Goal: Communication & Community: Participate in discussion

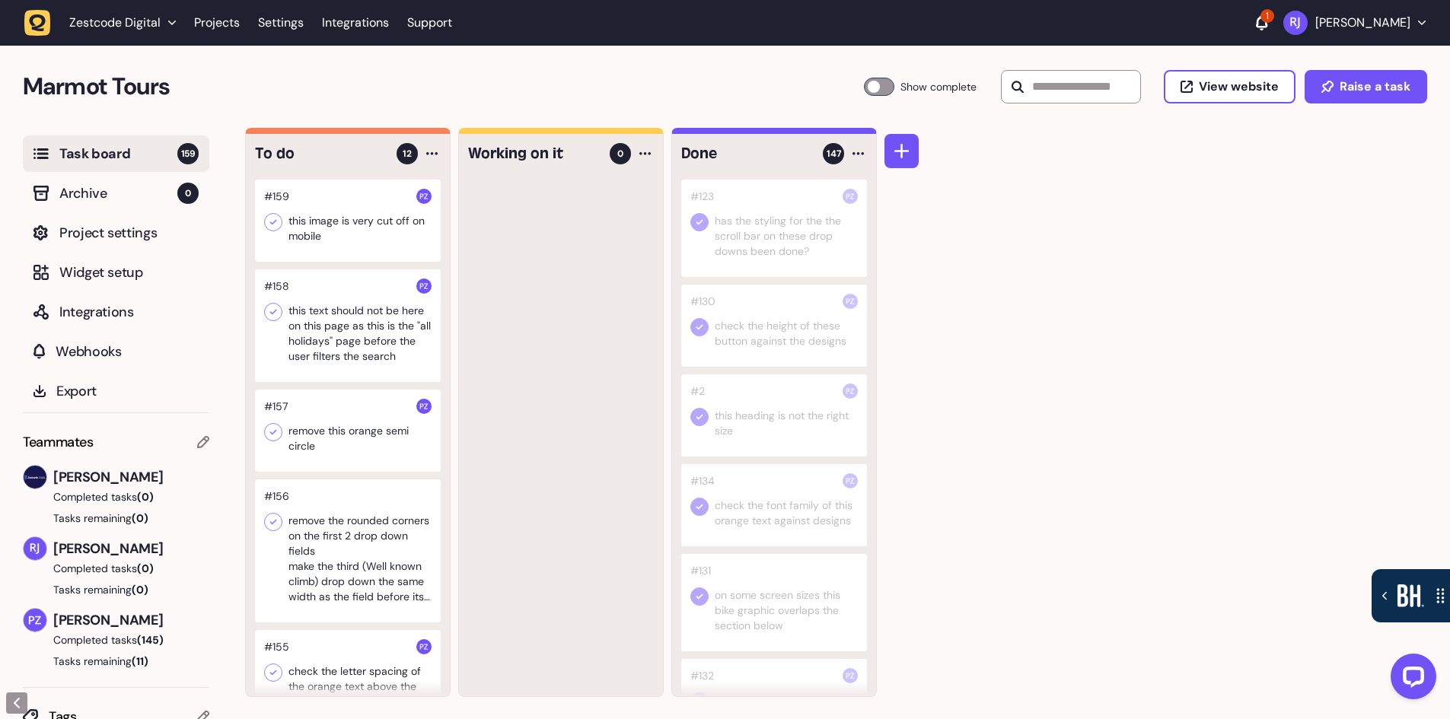
click at [1265, 28] on icon at bounding box center [1261, 22] width 11 height 15
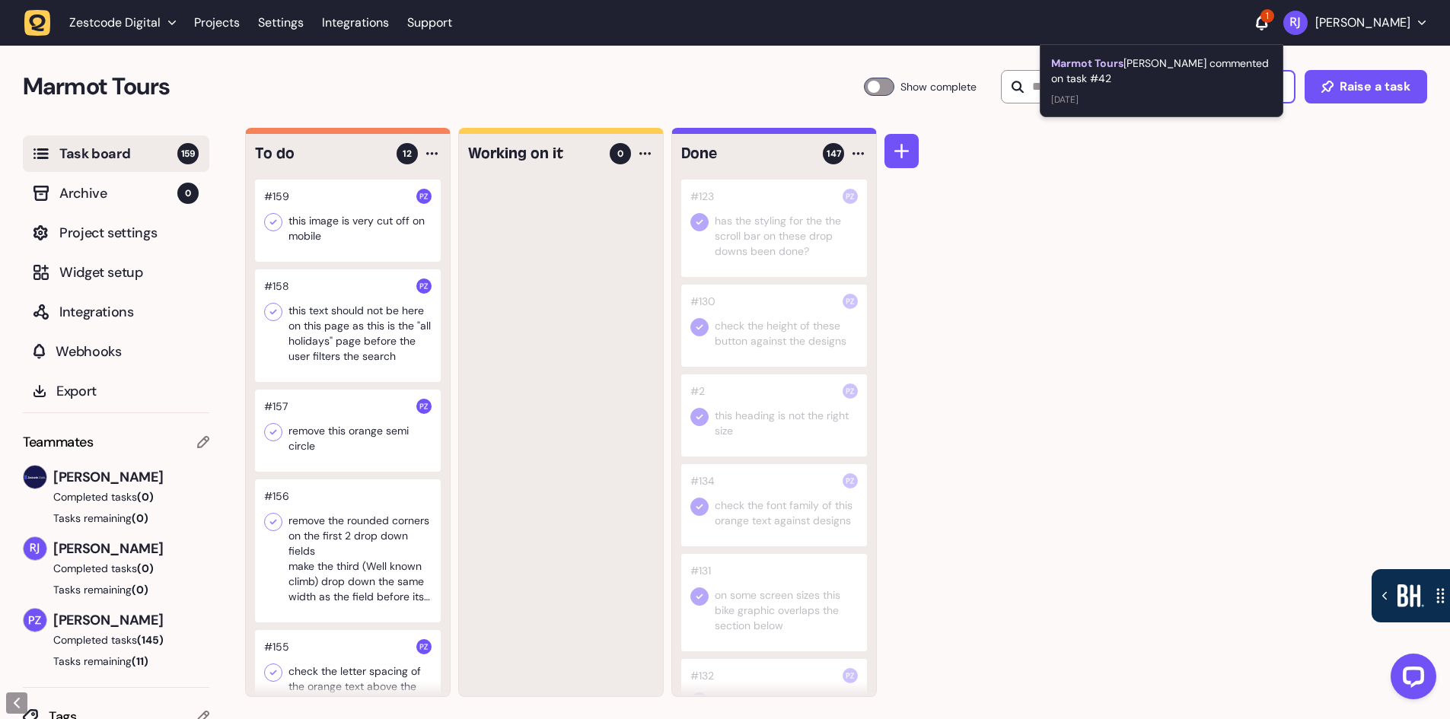
click at [1152, 65] on div "Marmot Tours [PERSON_NAME] commented on task #42" at bounding box center [1161, 71] width 221 height 30
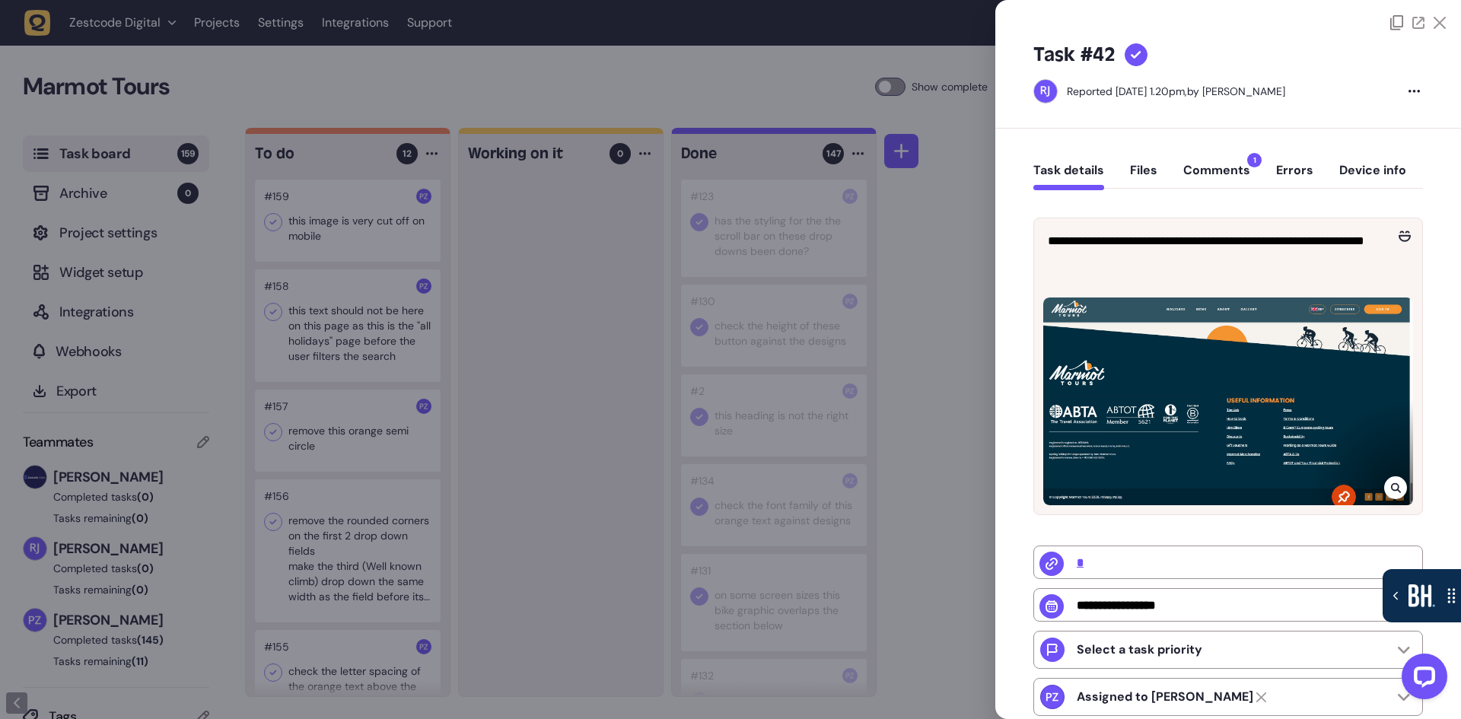
click at [1228, 167] on button "Comments 1" at bounding box center [1216, 176] width 67 height 27
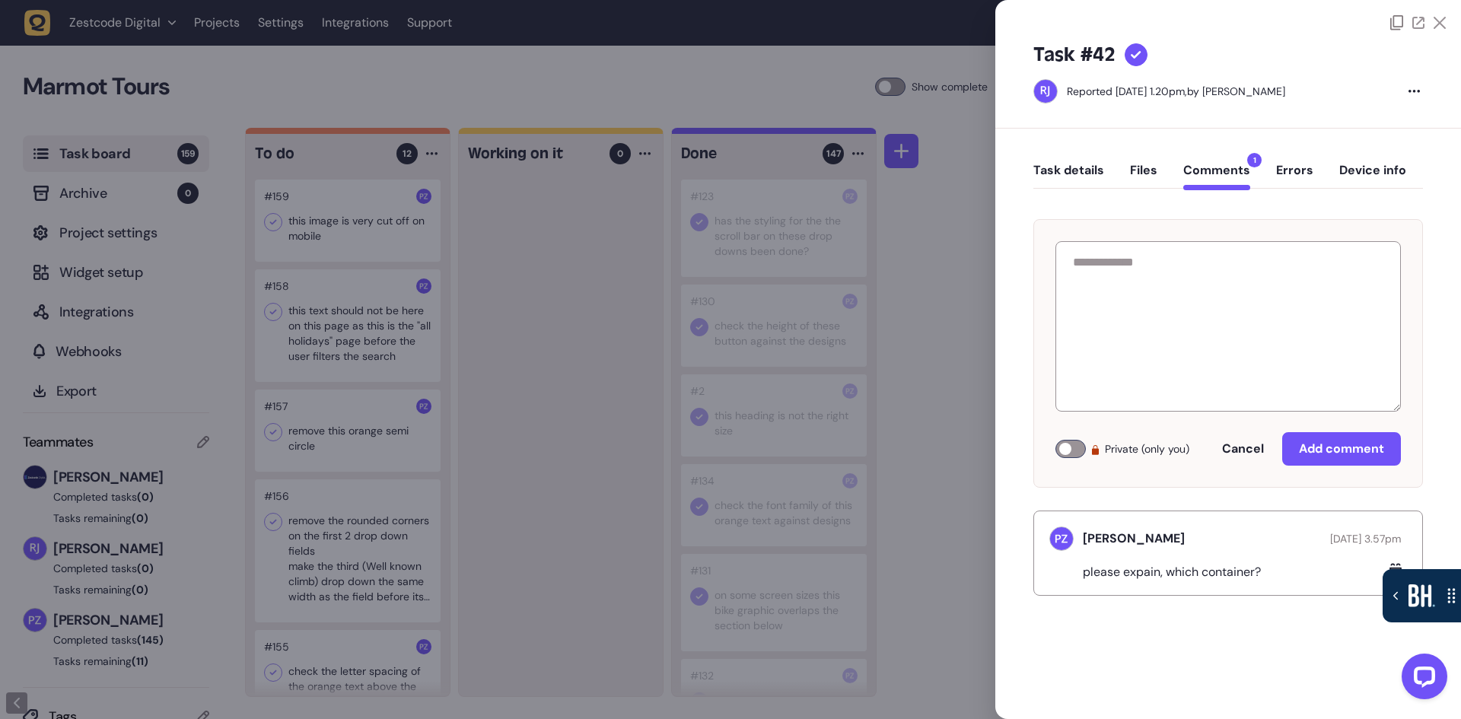
click at [1435, 18] on icon at bounding box center [1440, 23] width 12 height 12
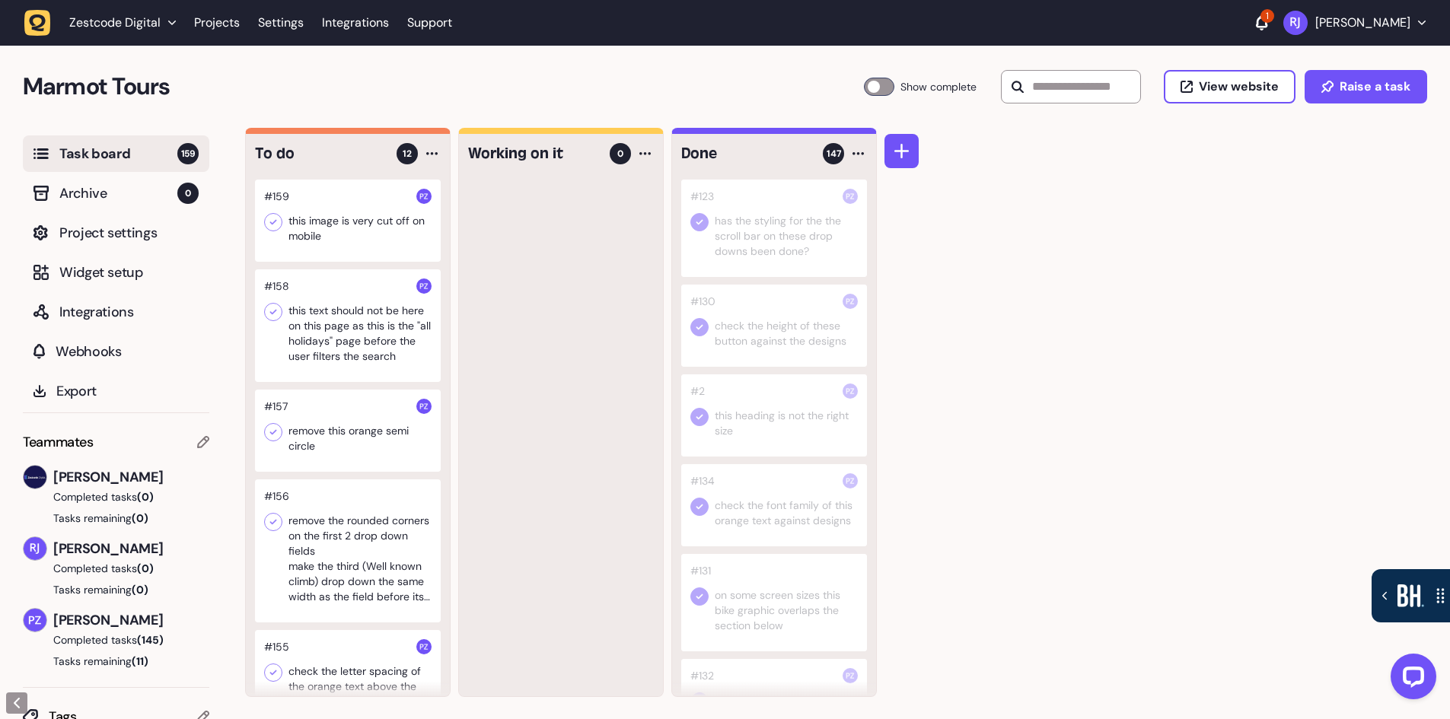
click at [1267, 27] on icon at bounding box center [1261, 21] width 11 height 13
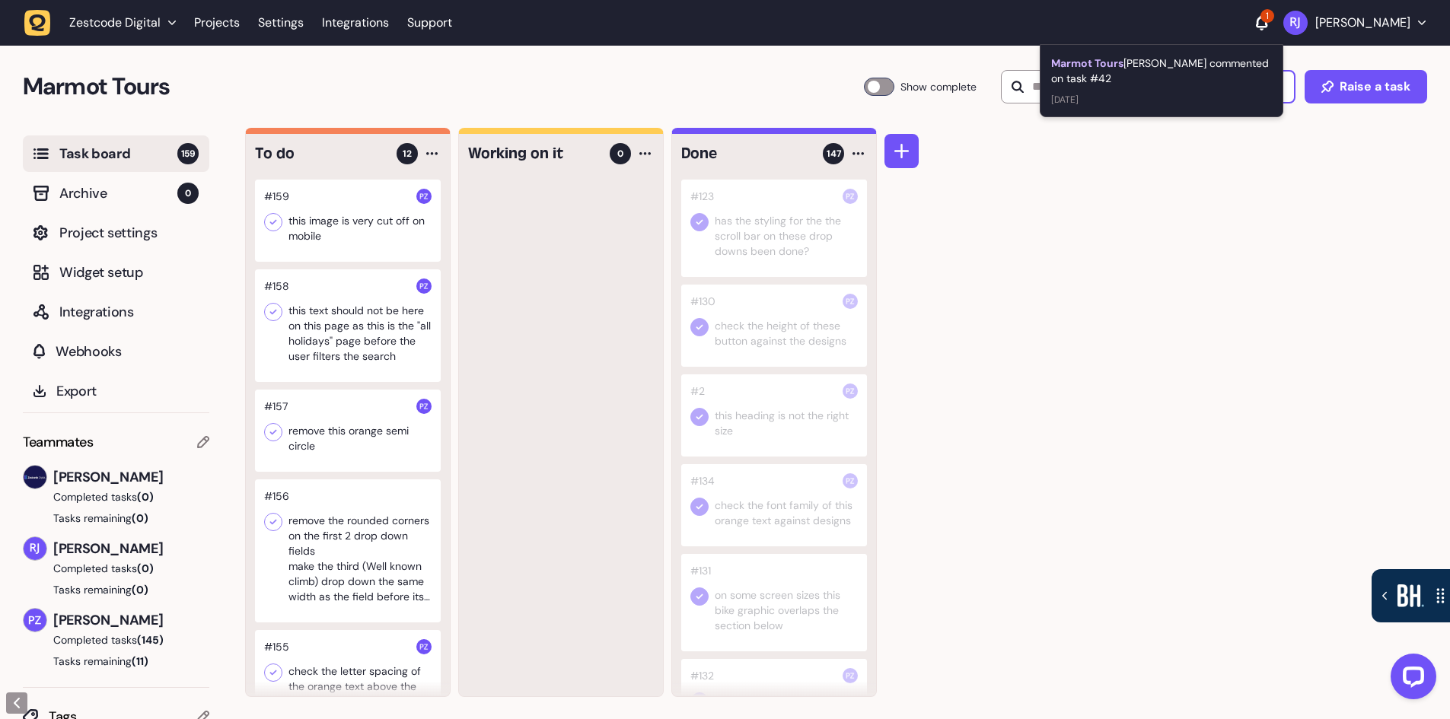
click at [1079, 81] on div "Marmot Tours [PERSON_NAME] commented on task #42" at bounding box center [1161, 71] width 221 height 30
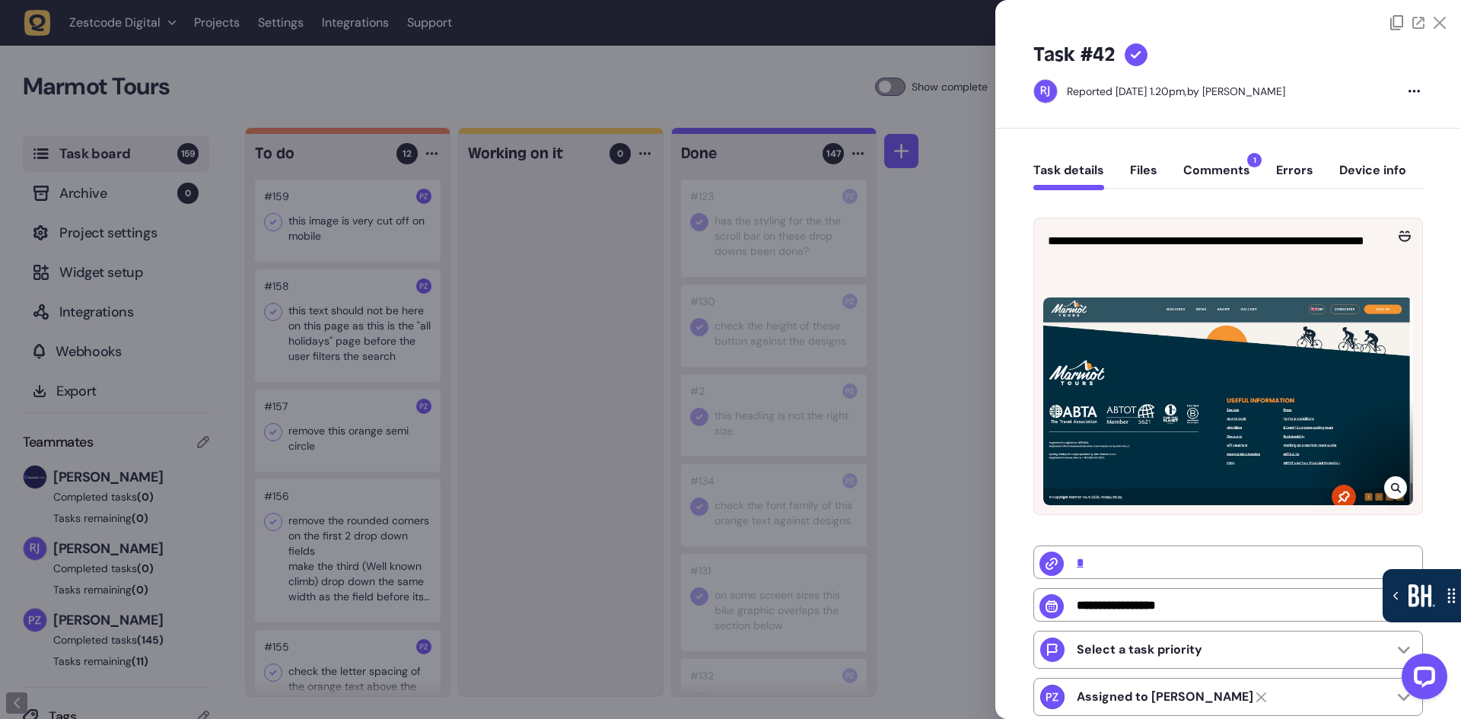
click at [1213, 166] on button "Comments 1" at bounding box center [1216, 176] width 67 height 27
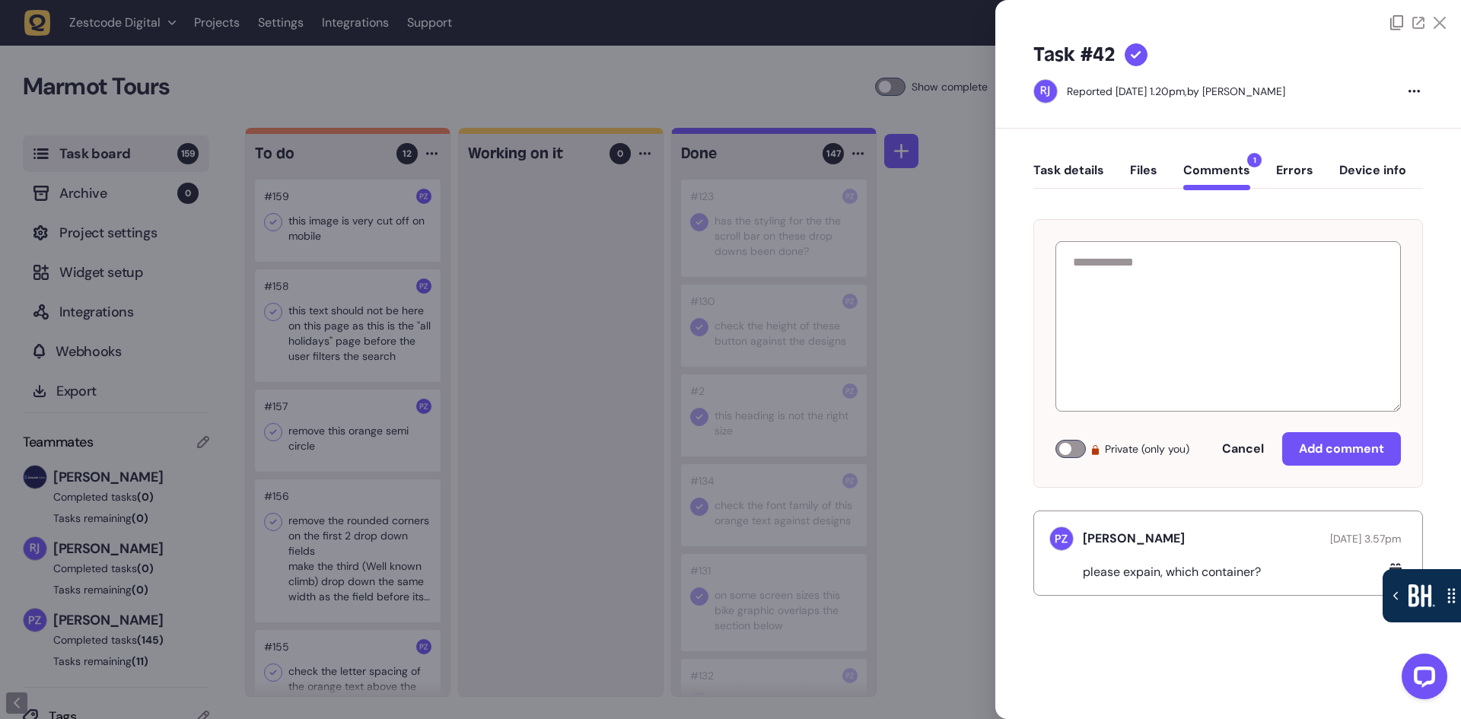
click at [1206, 571] on p "please expain, which container?" at bounding box center [1178, 572] width 190 height 15
click at [925, 505] on div at bounding box center [730, 359] width 1461 height 719
